Goal: Find specific page/section: Find specific page/section

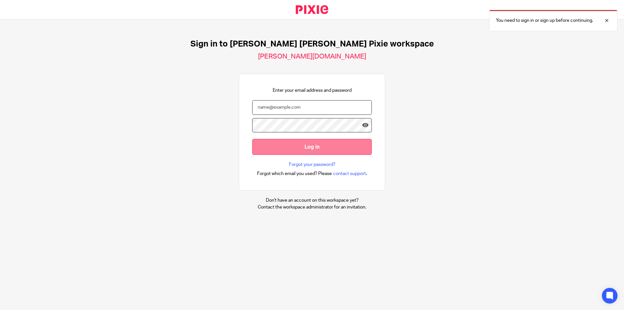
type input "aedin@comerfordfoley.ie"
click at [309, 147] on input "Log in" at bounding box center [312, 147] width 120 height 16
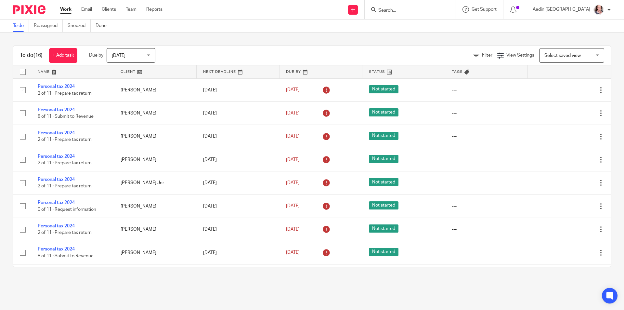
click at [149, 55] on div "Today Today" at bounding box center [131, 55] width 49 height 15
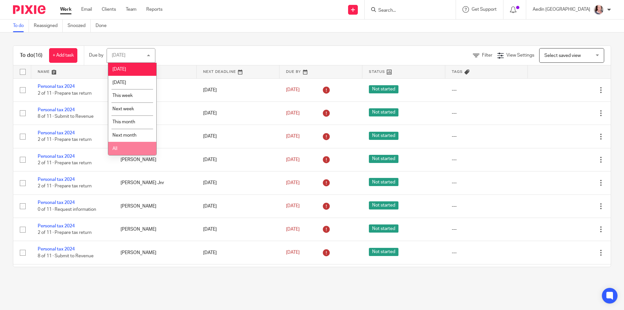
click at [127, 151] on li "All" at bounding box center [132, 148] width 48 height 13
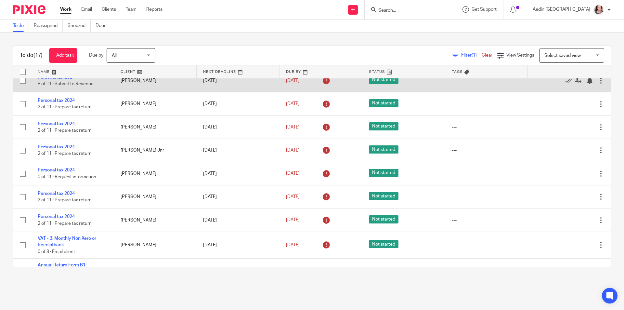
scroll to position [65, 0]
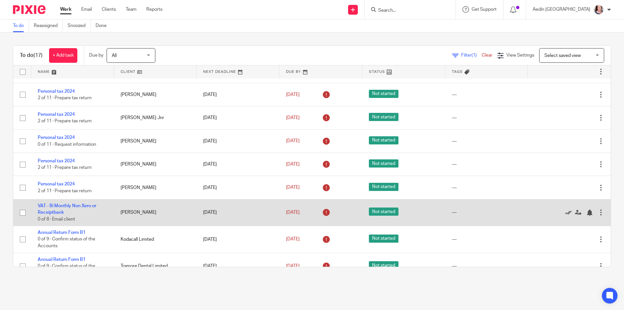
click at [565, 212] on icon at bounding box center [568, 212] width 6 height 6
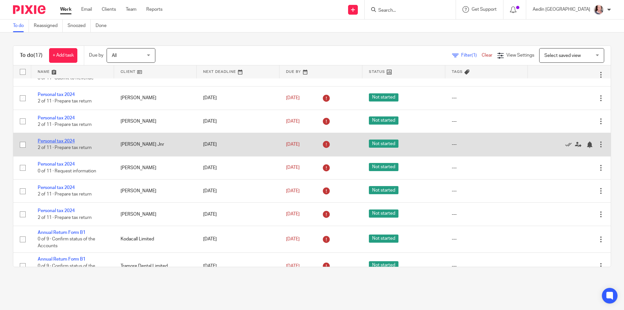
scroll to position [0, 0]
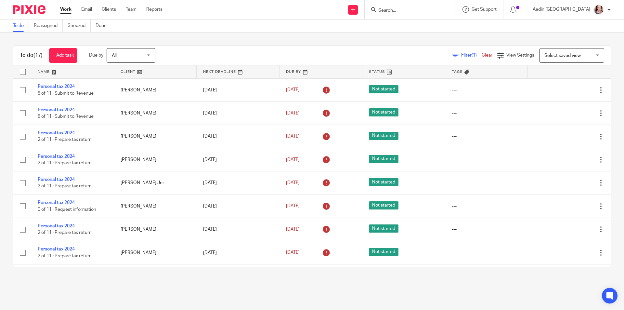
click at [407, 9] on input "Search" at bounding box center [407, 11] width 58 height 6
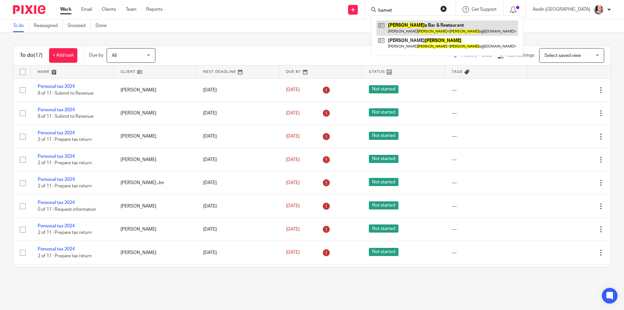
type input "harnet"
click at [422, 24] on link at bounding box center [447, 27] width 142 height 15
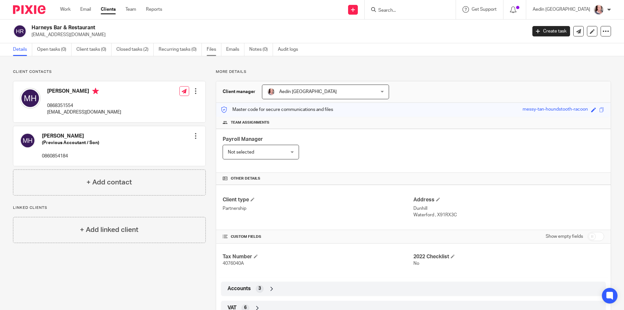
click at [213, 49] on link "Files" at bounding box center [214, 49] width 15 height 13
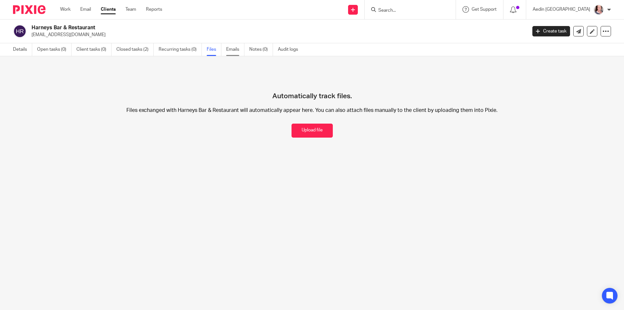
click at [233, 49] on link "Emails" at bounding box center [235, 49] width 18 height 13
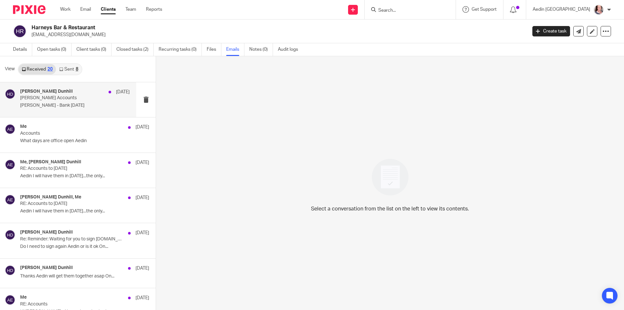
click at [62, 102] on div "[PERSON_NAME] Dunhill [DATE] [PERSON_NAME] Accounts [PERSON_NAME] - Bank [DATE]" at bounding box center [74, 100] width 109 height 22
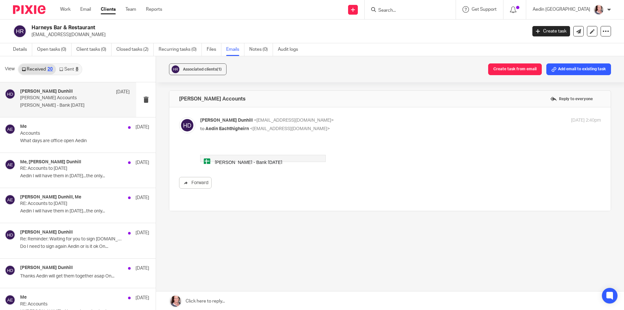
click at [206, 161] on img at bounding box center [209, 161] width 10 height 6
